Goal: Use online tool/utility: Utilize a website feature to perform a specific function

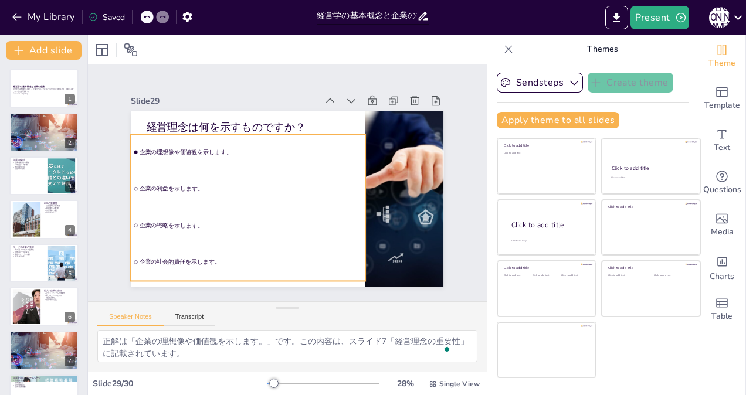
scroll to position [2, 0]
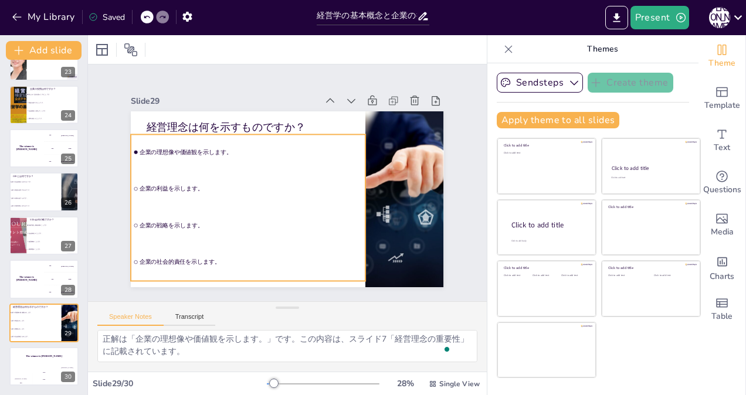
checkbox input "true"
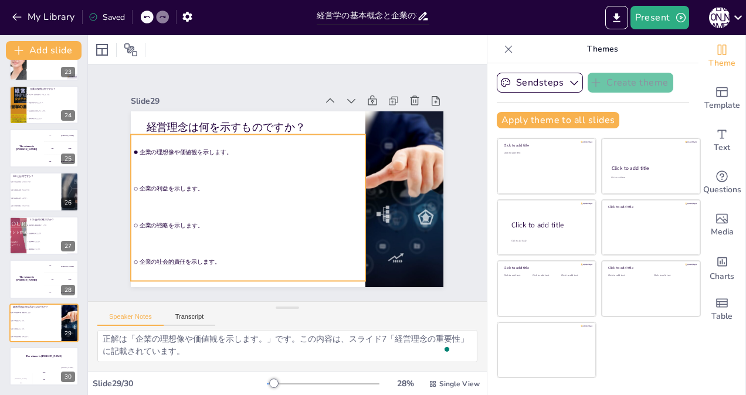
checkbox input "true"
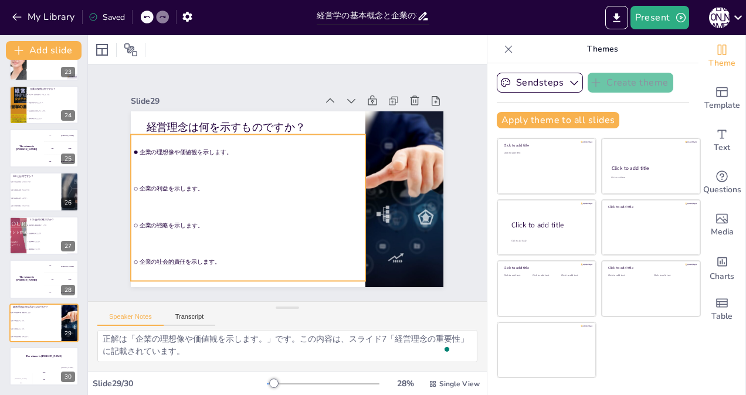
checkbox input "true"
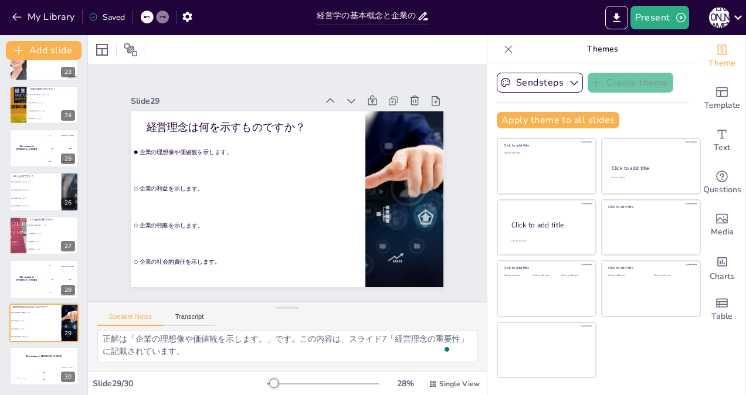
checkbox input "true"
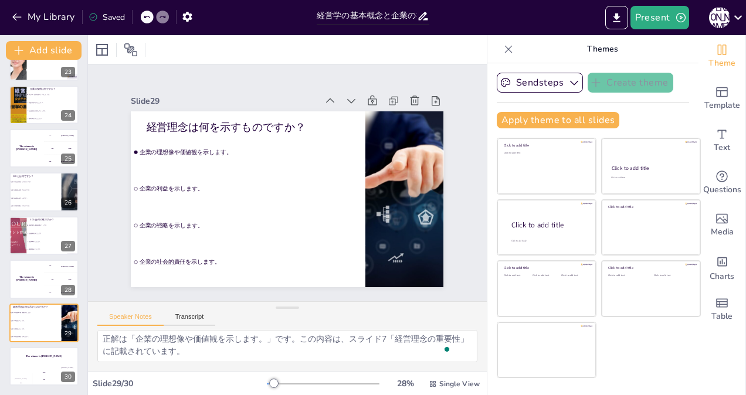
checkbox input "true"
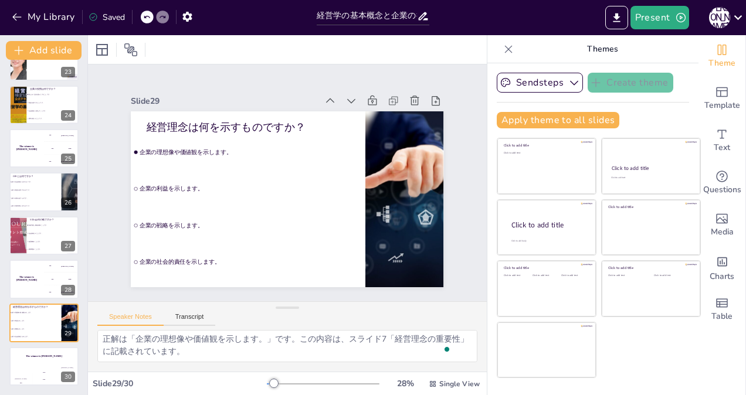
checkbox input "true"
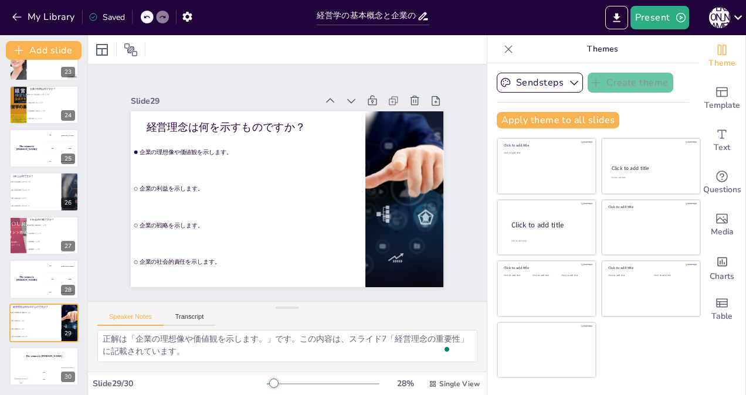
checkbox input "true"
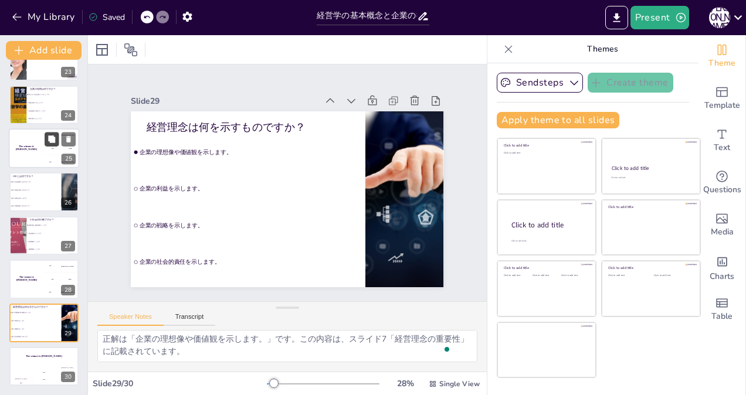
checkbox input "true"
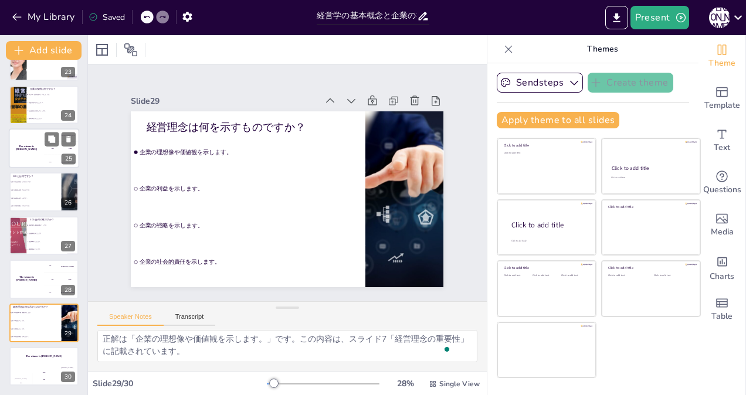
checkbox input "true"
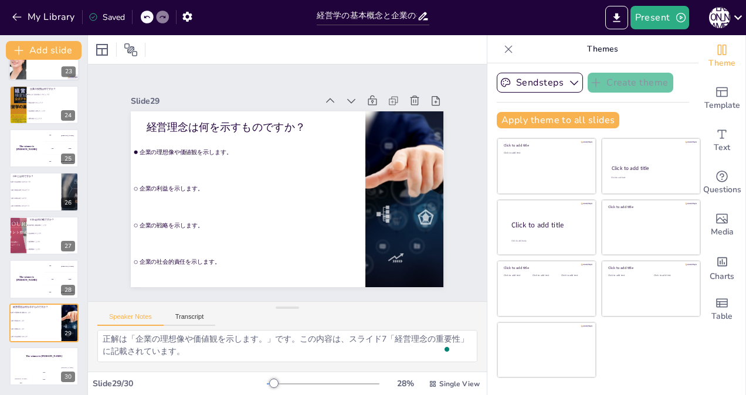
checkbox input "true"
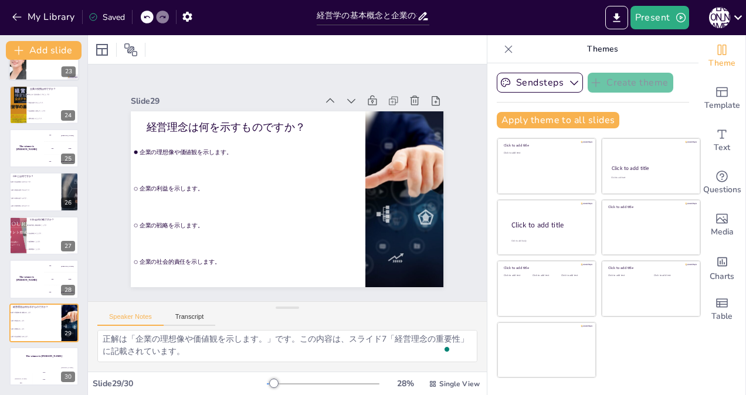
checkbox input "true"
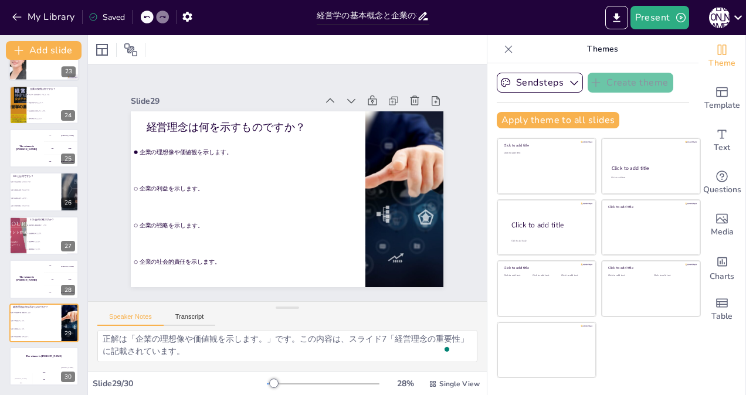
checkbox input "true"
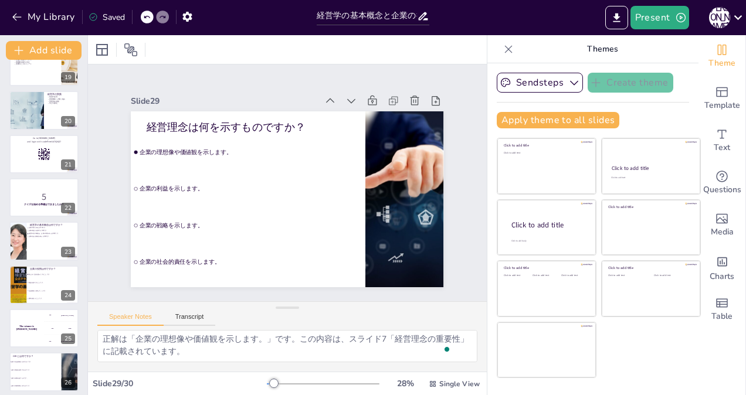
checkbox input "true"
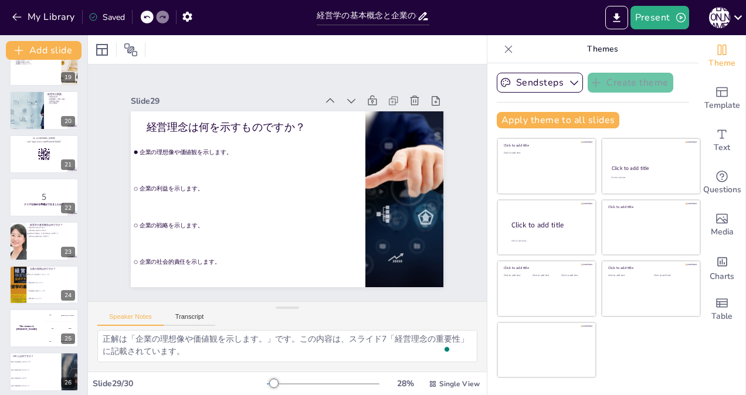
checkbox input "true"
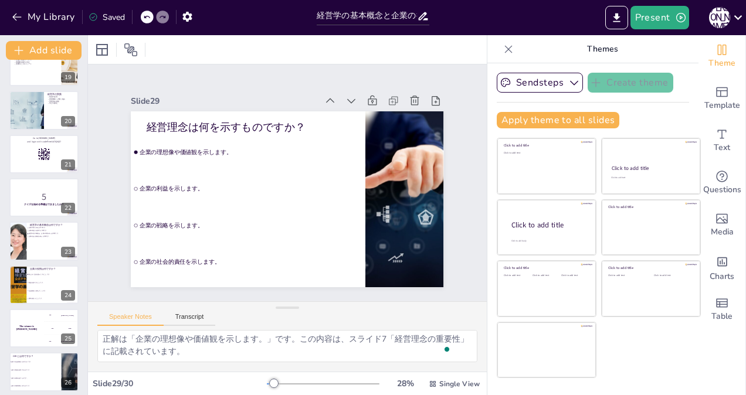
checkbox input "true"
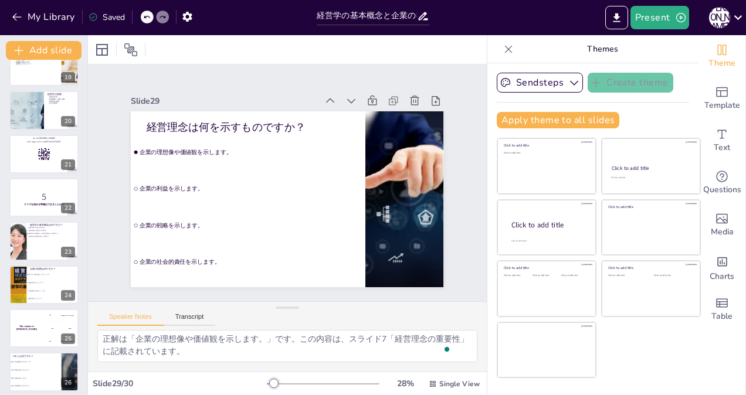
checkbox input "true"
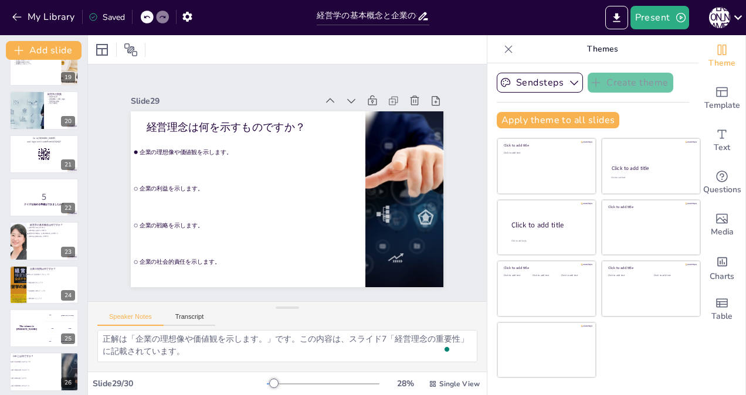
checkbox input "true"
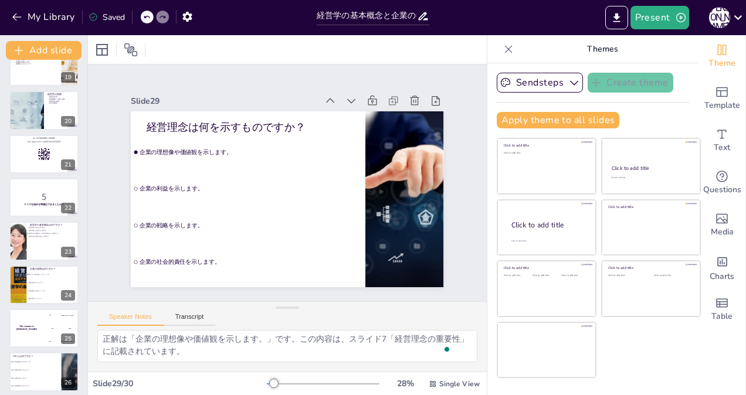
checkbox input "true"
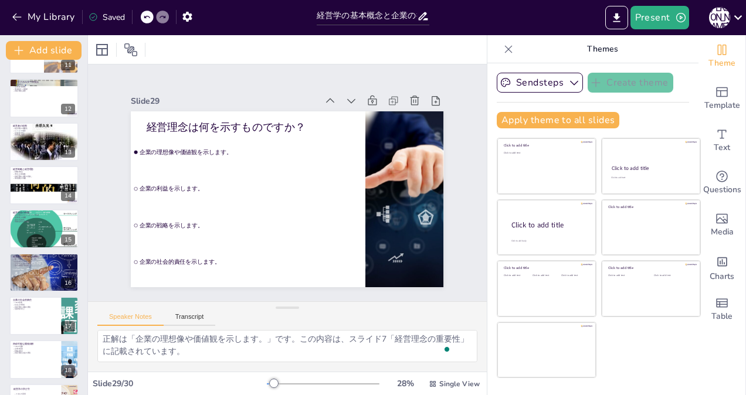
checkbox input "true"
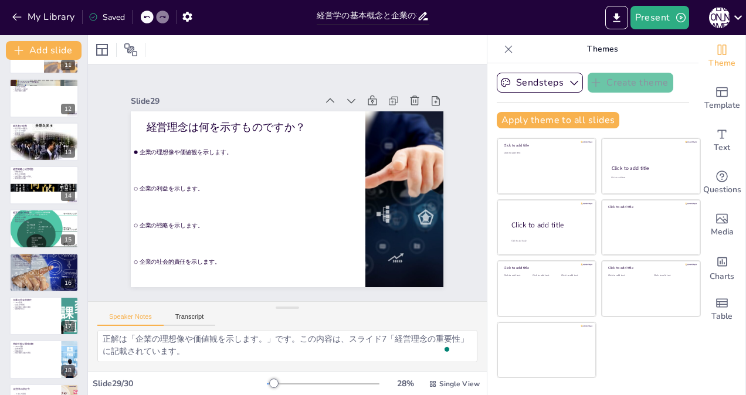
checkbox input "true"
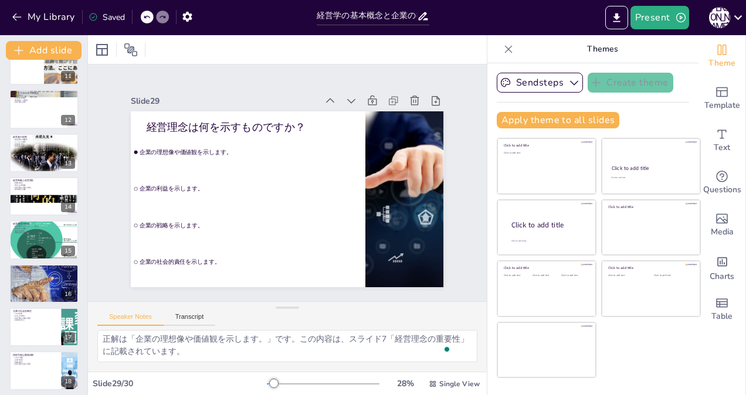
checkbox input "true"
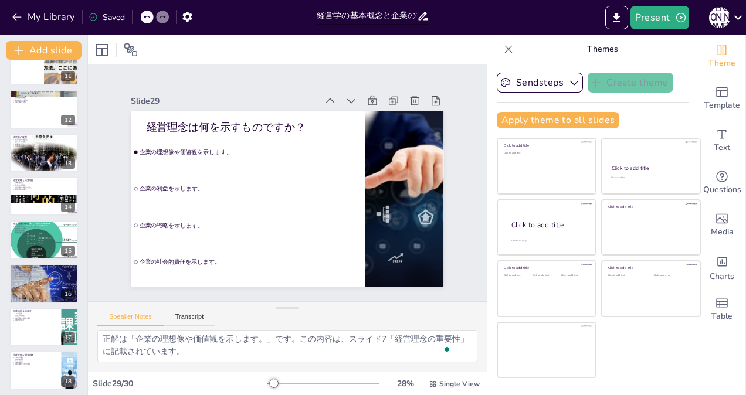
checkbox input "true"
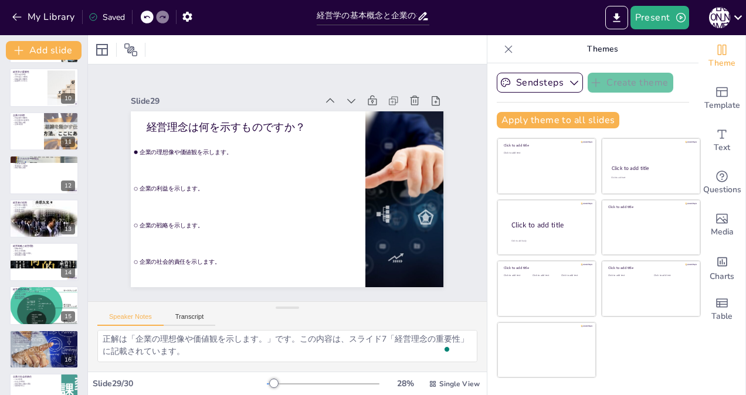
checkbox input "true"
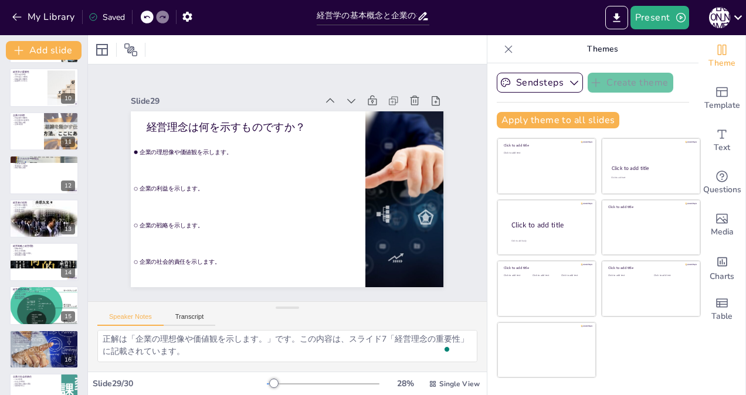
checkbox input "true"
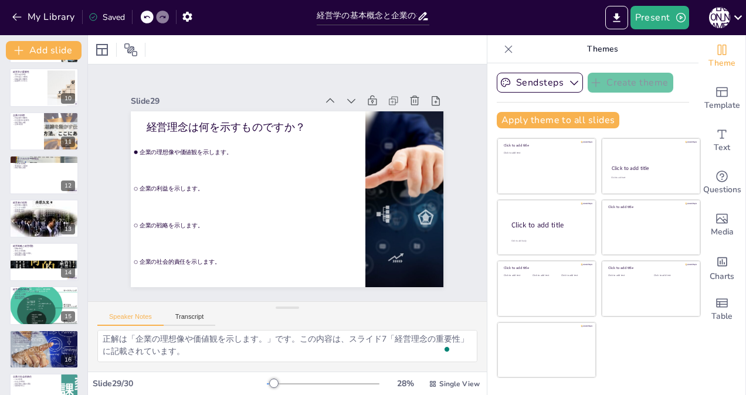
checkbox input "true"
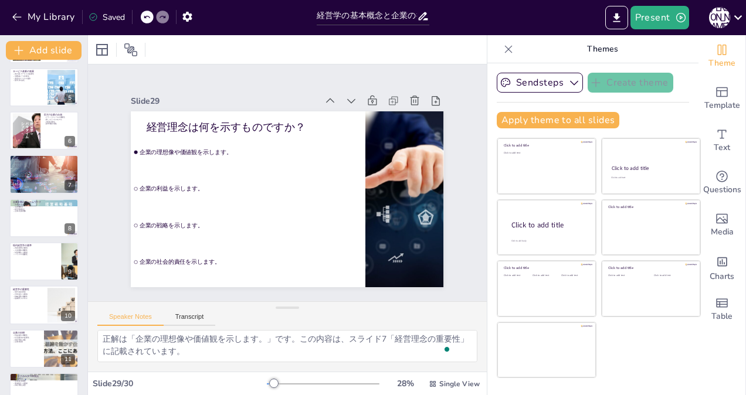
checkbox input "true"
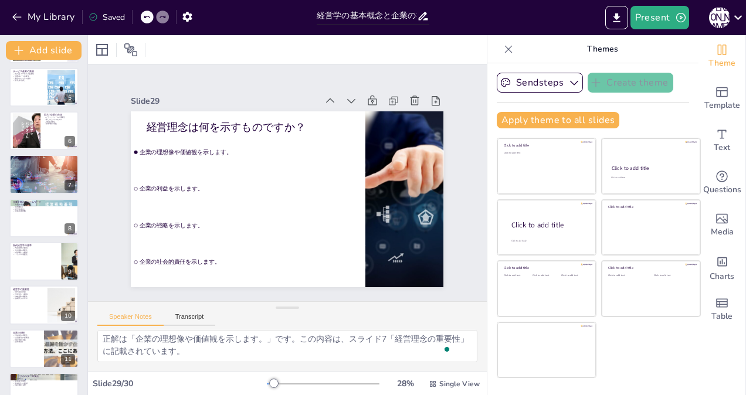
checkbox input "true"
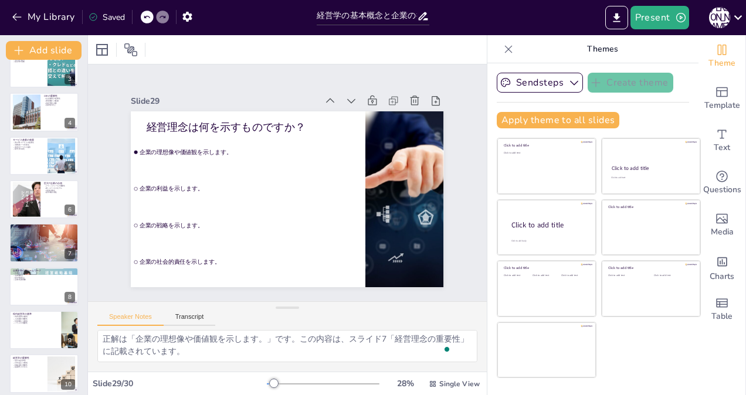
scroll to position [0, 0]
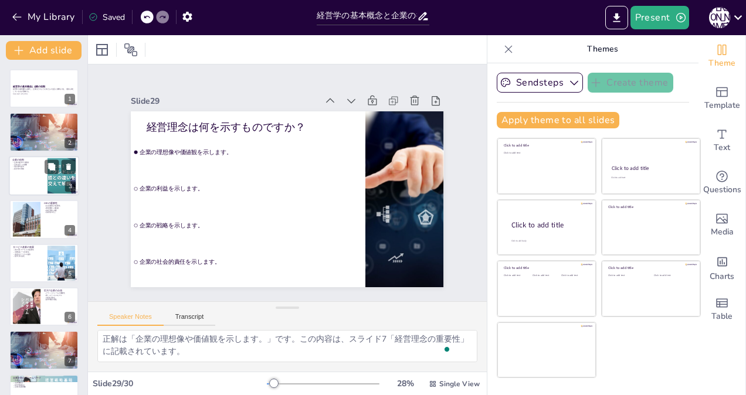
checkbox input "true"
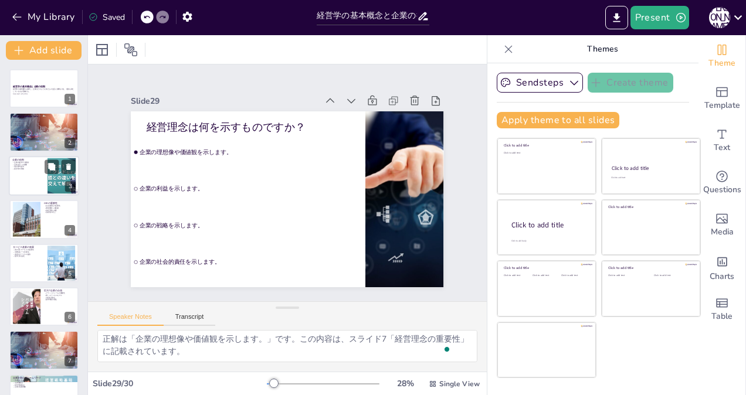
checkbox input "true"
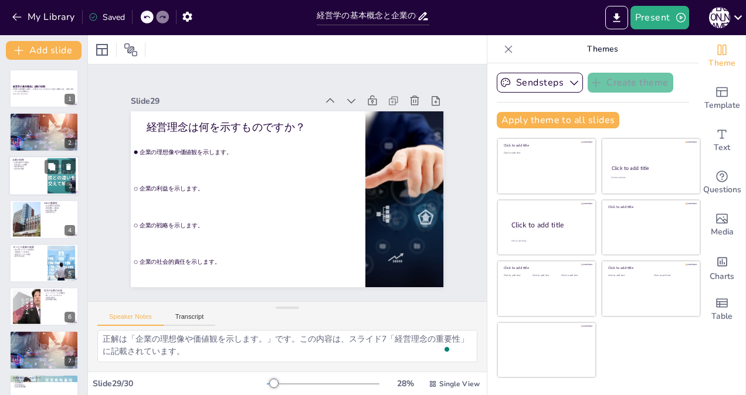
checkbox input "true"
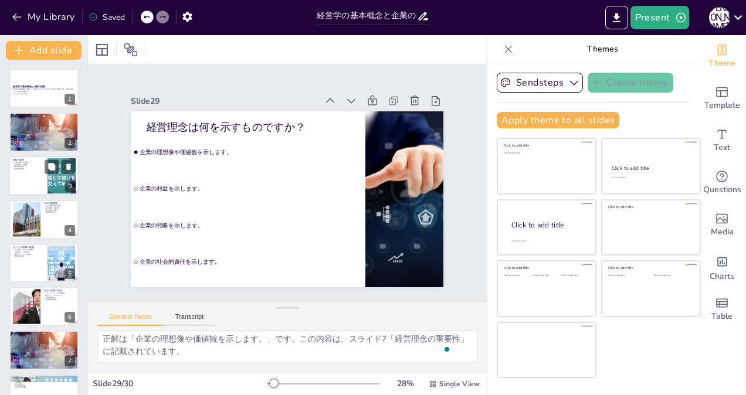
checkbox input "true"
click at [28, 172] on div at bounding box center [44, 176] width 70 height 40
checkbox input "true"
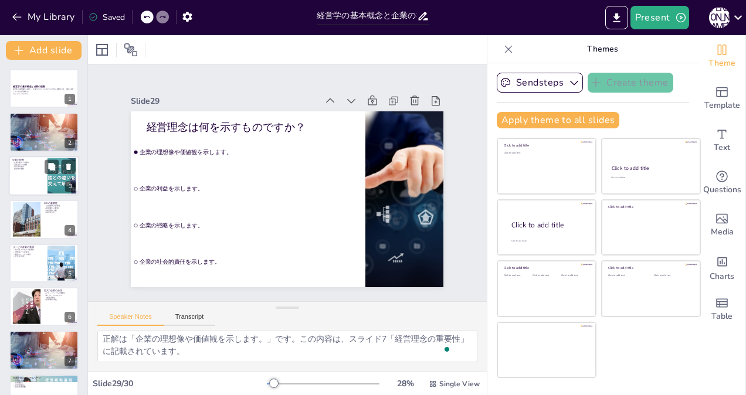
checkbox input "true"
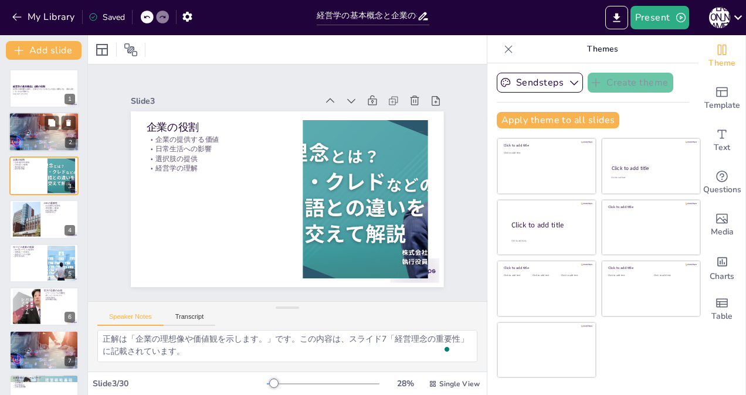
checkbox input "true"
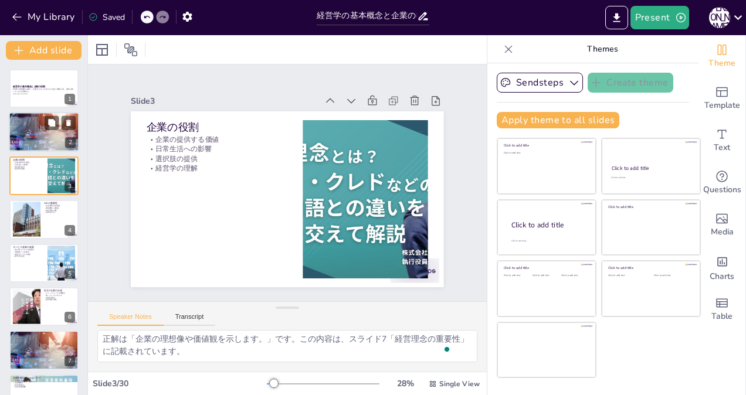
checkbox input "true"
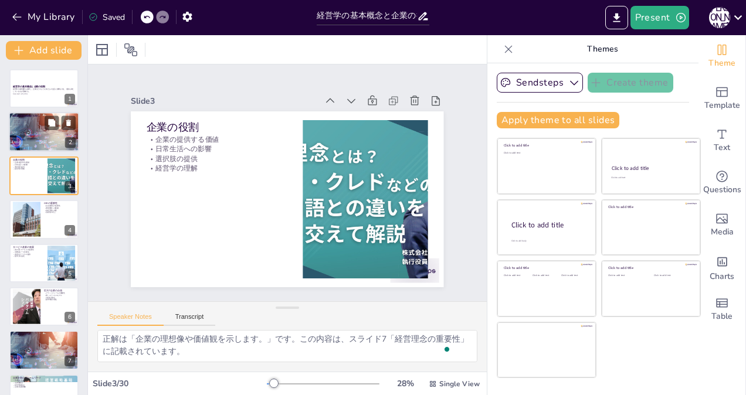
checkbox input "true"
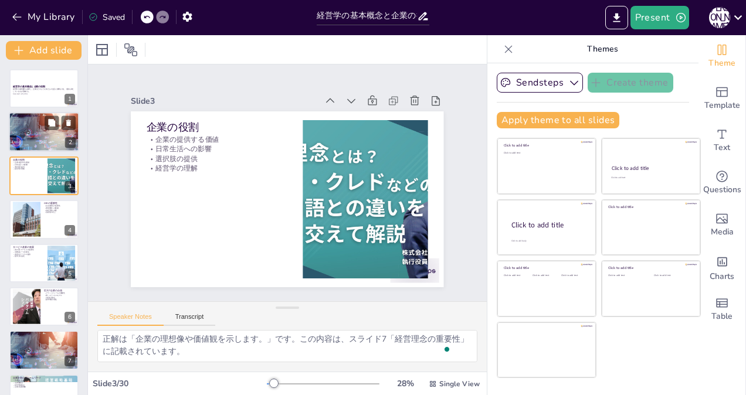
checkbox input "true"
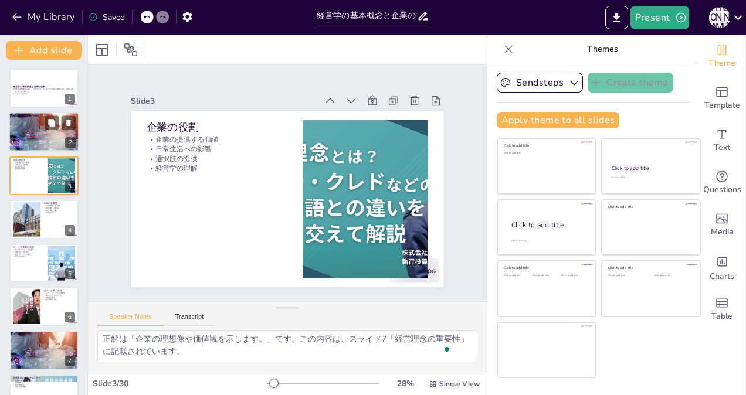
checkbox input "true"
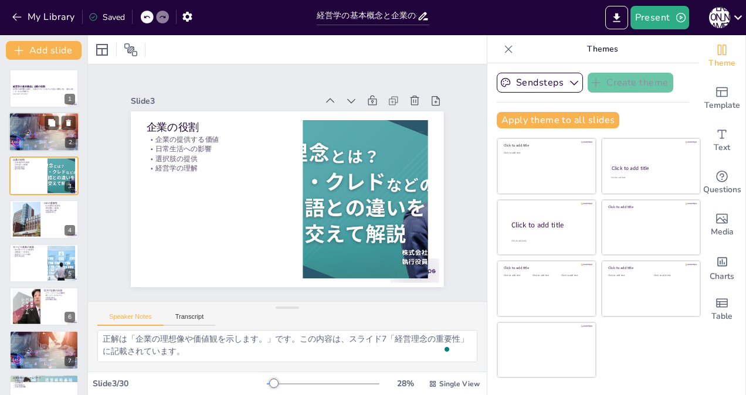
checkbox input "true"
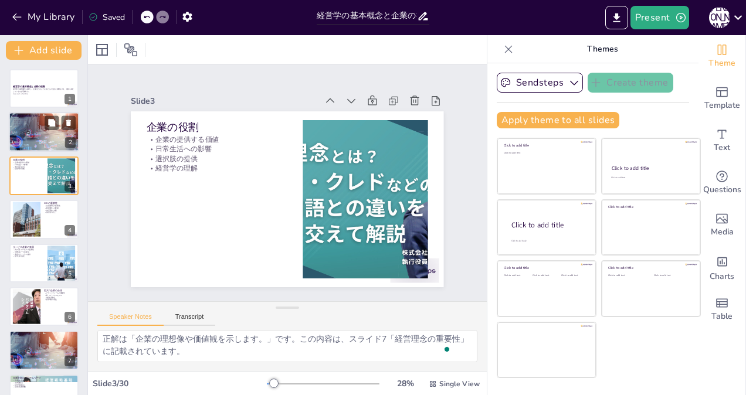
checkbox input "true"
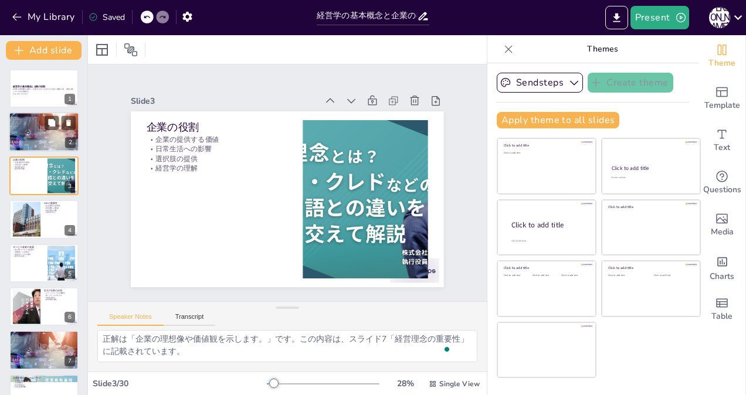
checkbox input "true"
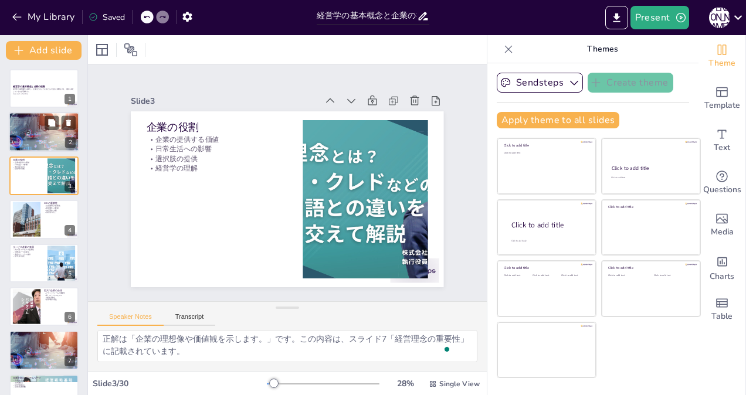
click at [28, 132] on div at bounding box center [44, 132] width 70 height 40
checkbox input "true"
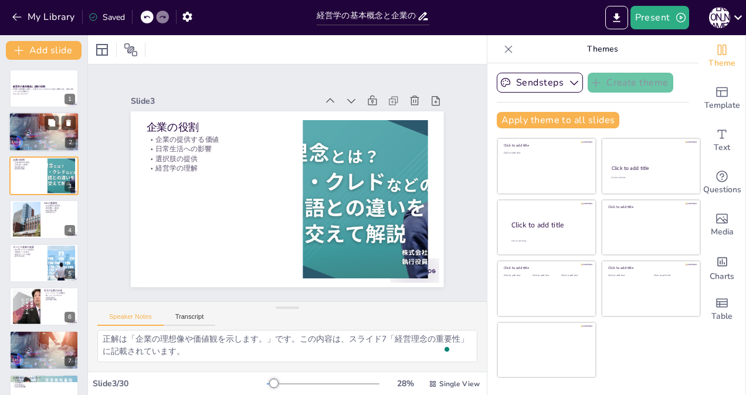
checkbox input "true"
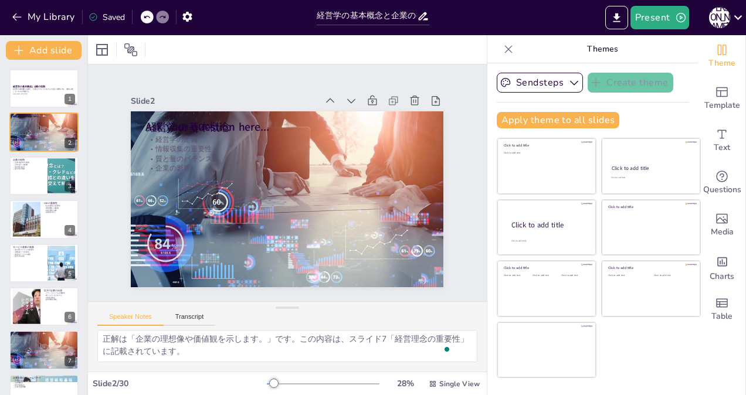
checkbox input "true"
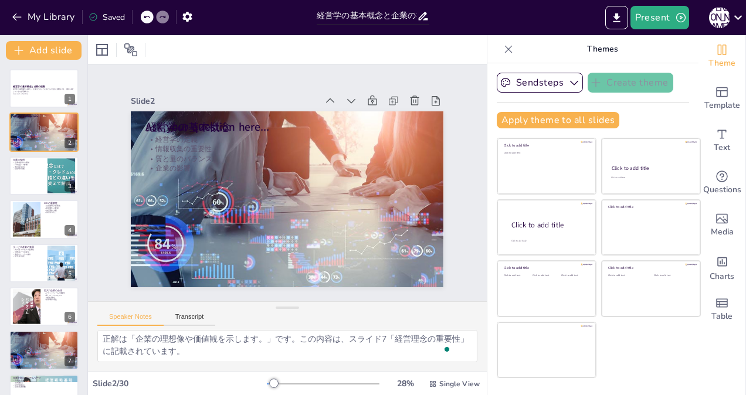
checkbox input "true"
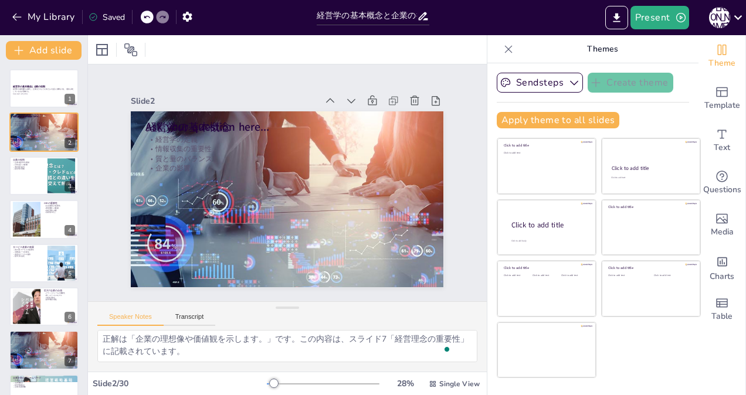
checkbox input "true"
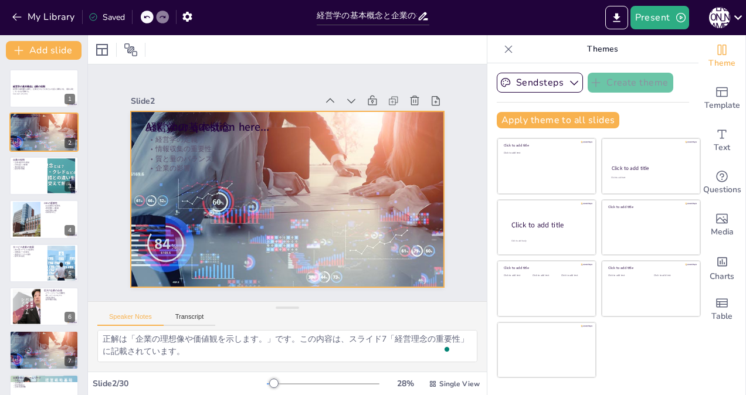
checkbox input "true"
click at [429, 152] on div at bounding box center [287, 199] width 313 height 179
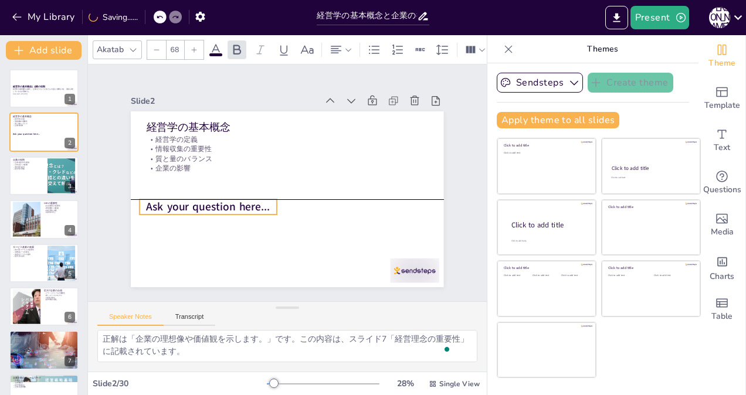
drag, startPoint x: 254, startPoint y: 121, endPoint x: 255, endPoint y: 204, distance: 82.7
click at [255, 204] on span "Ask your question here..." at bounding box center [209, 206] width 124 height 15
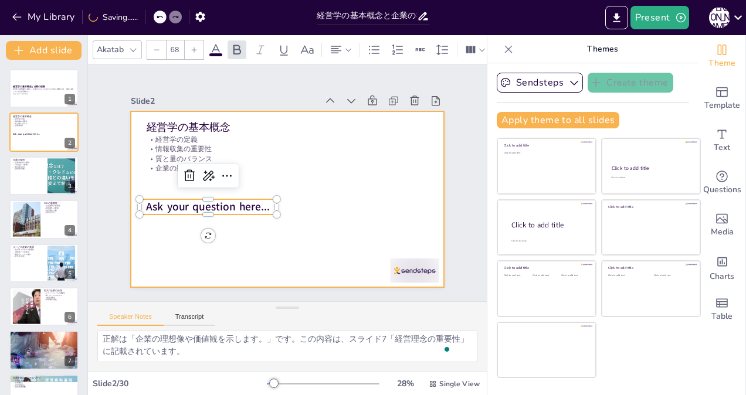
click at [362, 205] on div at bounding box center [287, 199] width 313 height 176
